Goal: Task Accomplishment & Management: Manage account settings

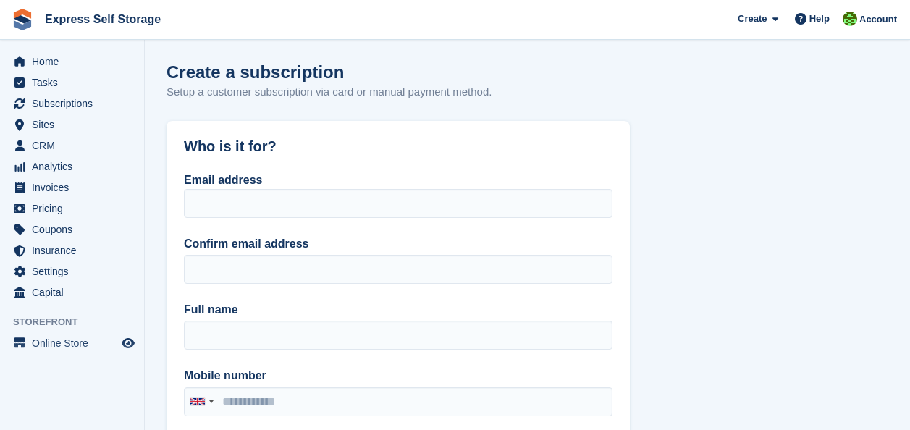
select select "****"
click at [51, 54] on span "Home" at bounding box center [75, 61] width 87 height 20
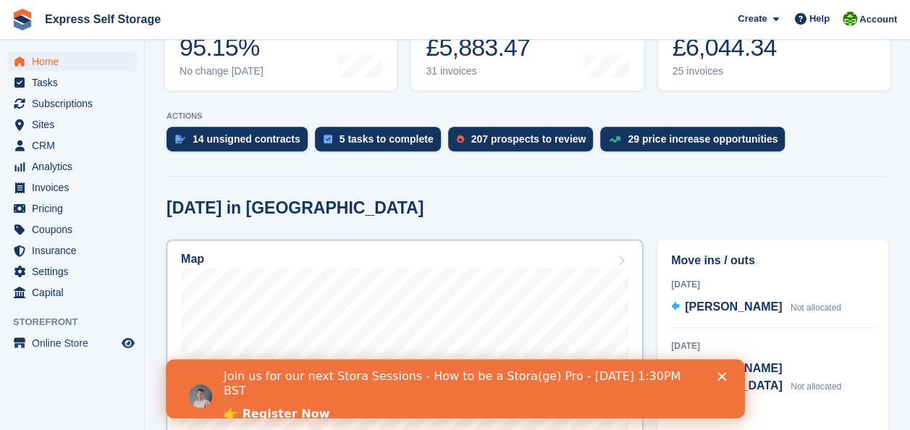
scroll to position [236, 0]
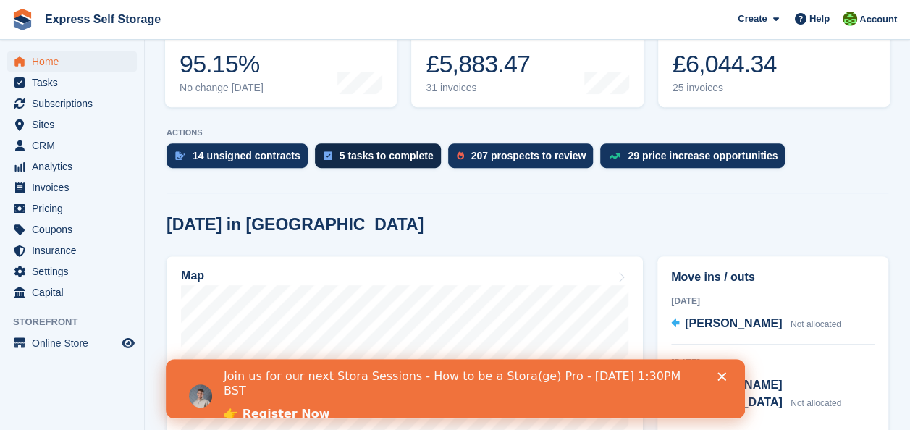
click at [396, 150] on div "5 tasks to complete" at bounding box center [386, 156] width 94 height 12
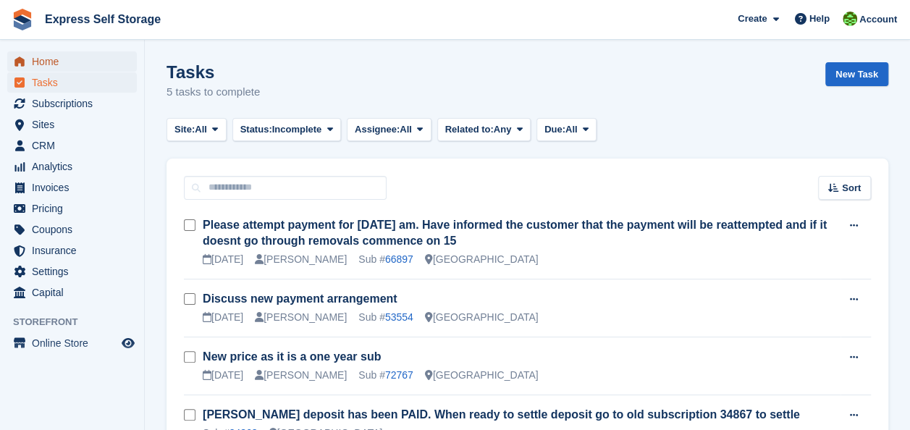
click at [61, 56] on span "Home" at bounding box center [75, 61] width 87 height 20
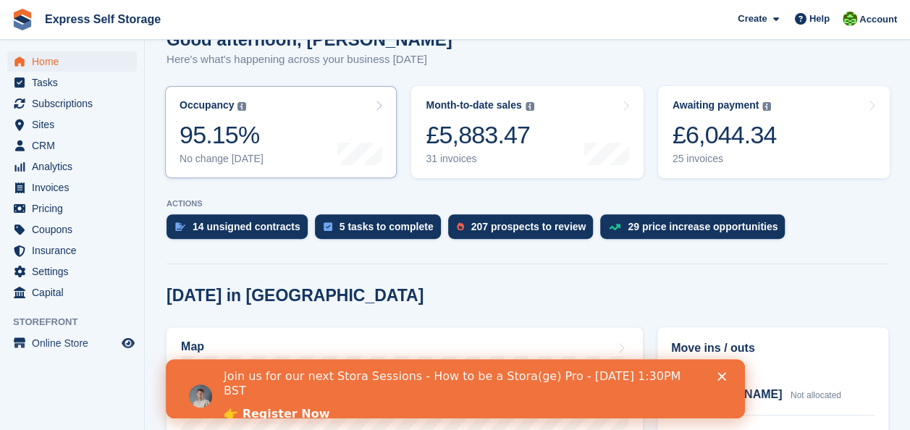
scroll to position [143, 0]
